Goal: Entertainment & Leisure: Consume media (video, audio)

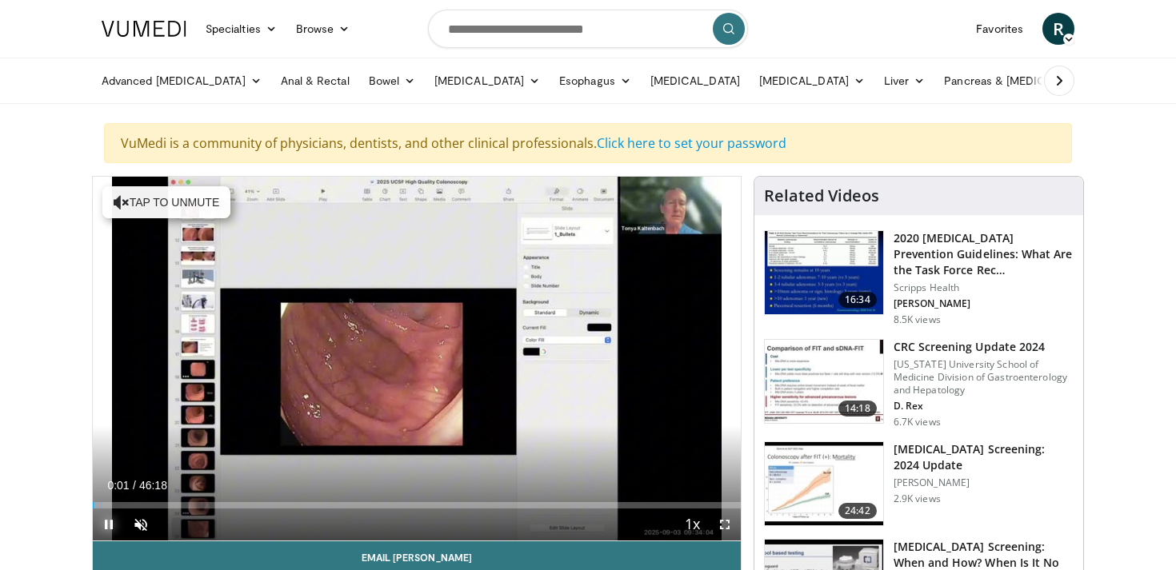
click at [107, 531] on span "Video Player" at bounding box center [109, 525] width 32 height 32
click at [135, 528] on span "Video Player" at bounding box center [141, 525] width 32 height 32
click at [106, 526] on span "Video Player" at bounding box center [109, 525] width 32 height 32
click at [110, 526] on span "Video Player" at bounding box center [109, 525] width 32 height 32
